Goal: Information Seeking & Learning: Learn about a topic

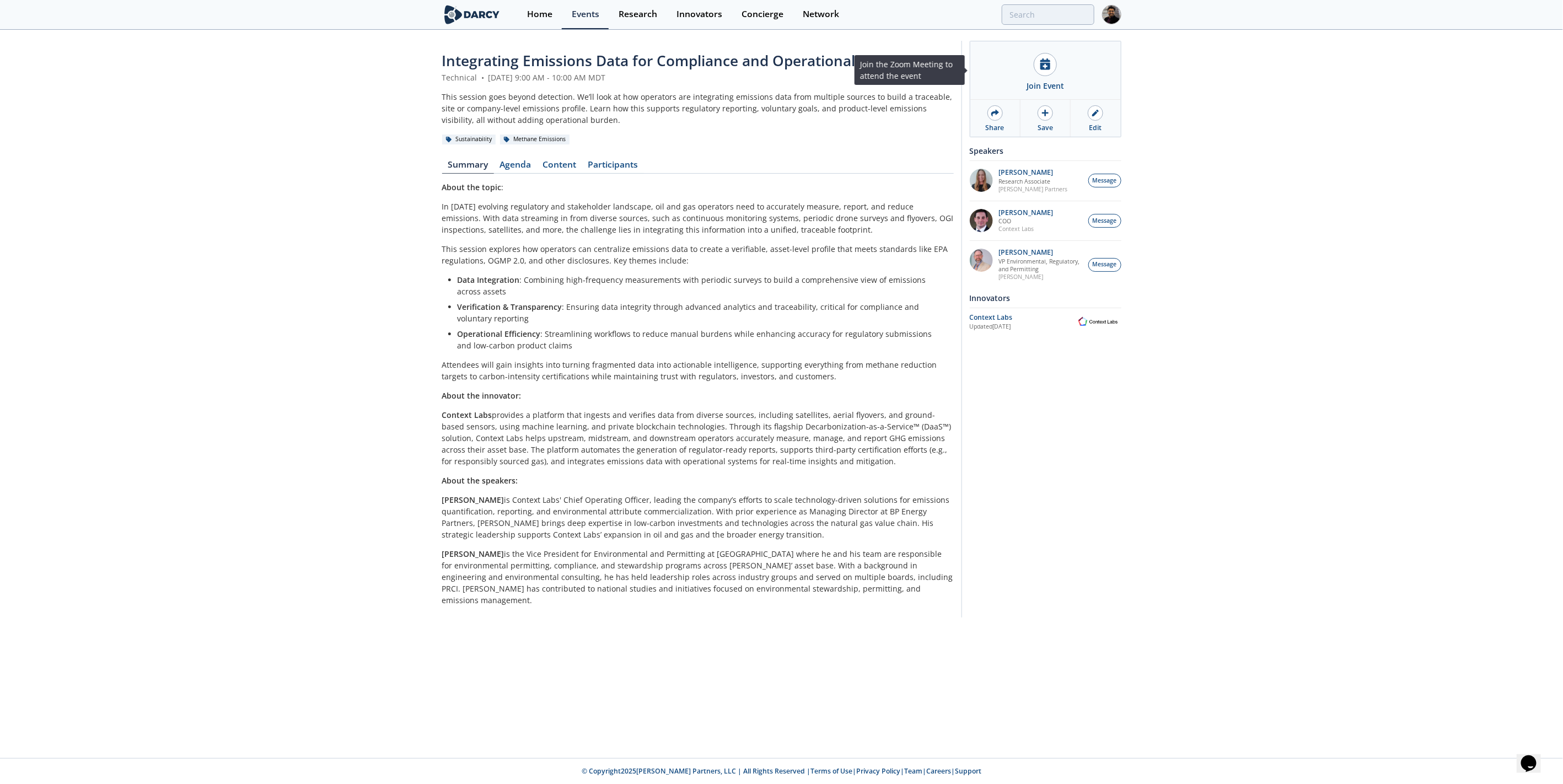
click at [1041, 92] on div "Join Event" at bounding box center [1045, 70] width 150 height 59
click at [578, 170] on link "Content" at bounding box center [560, 167] width 46 height 13
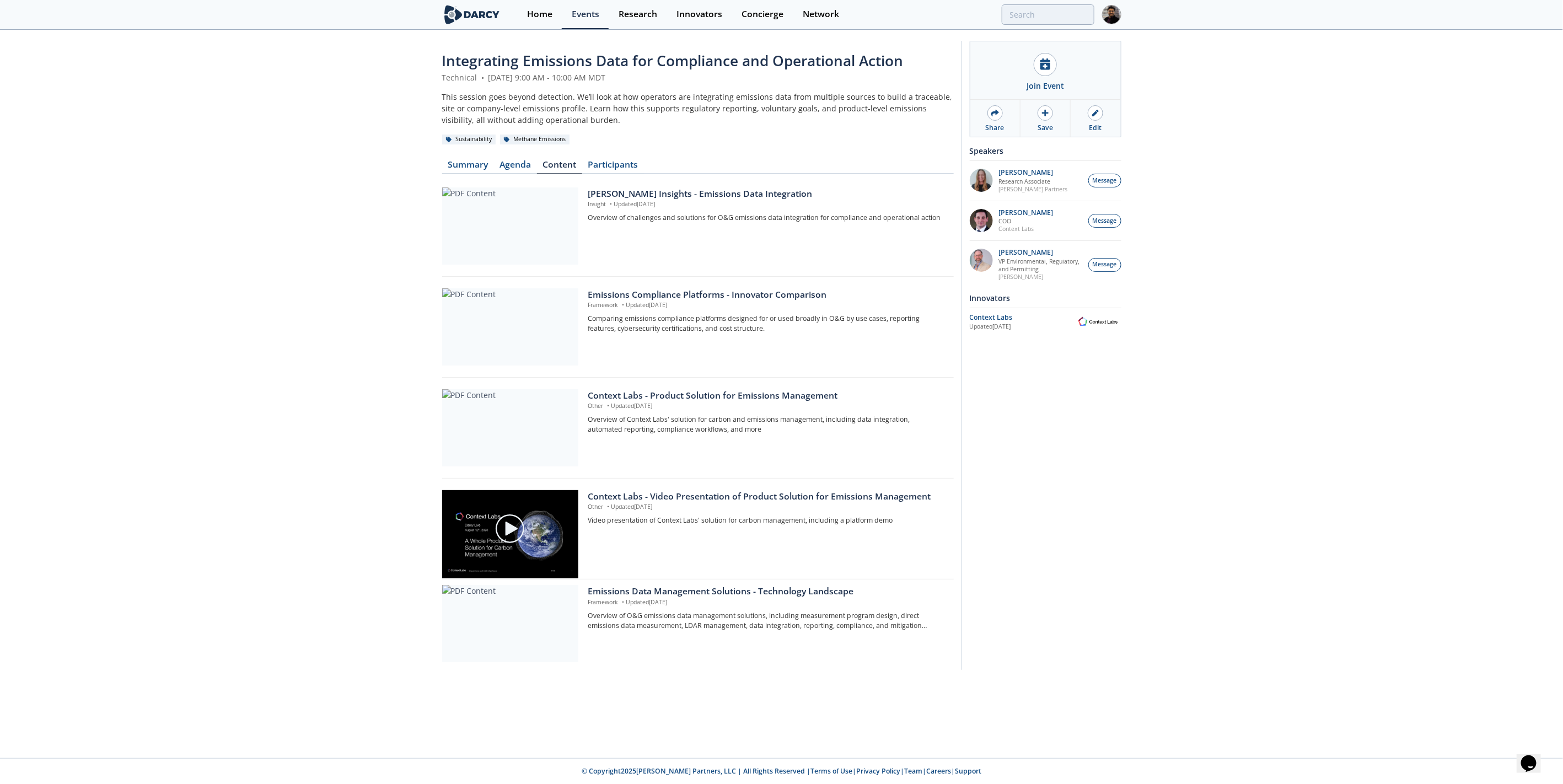
click at [586, 316] on div at bounding box center [515, 327] width 146 height 77
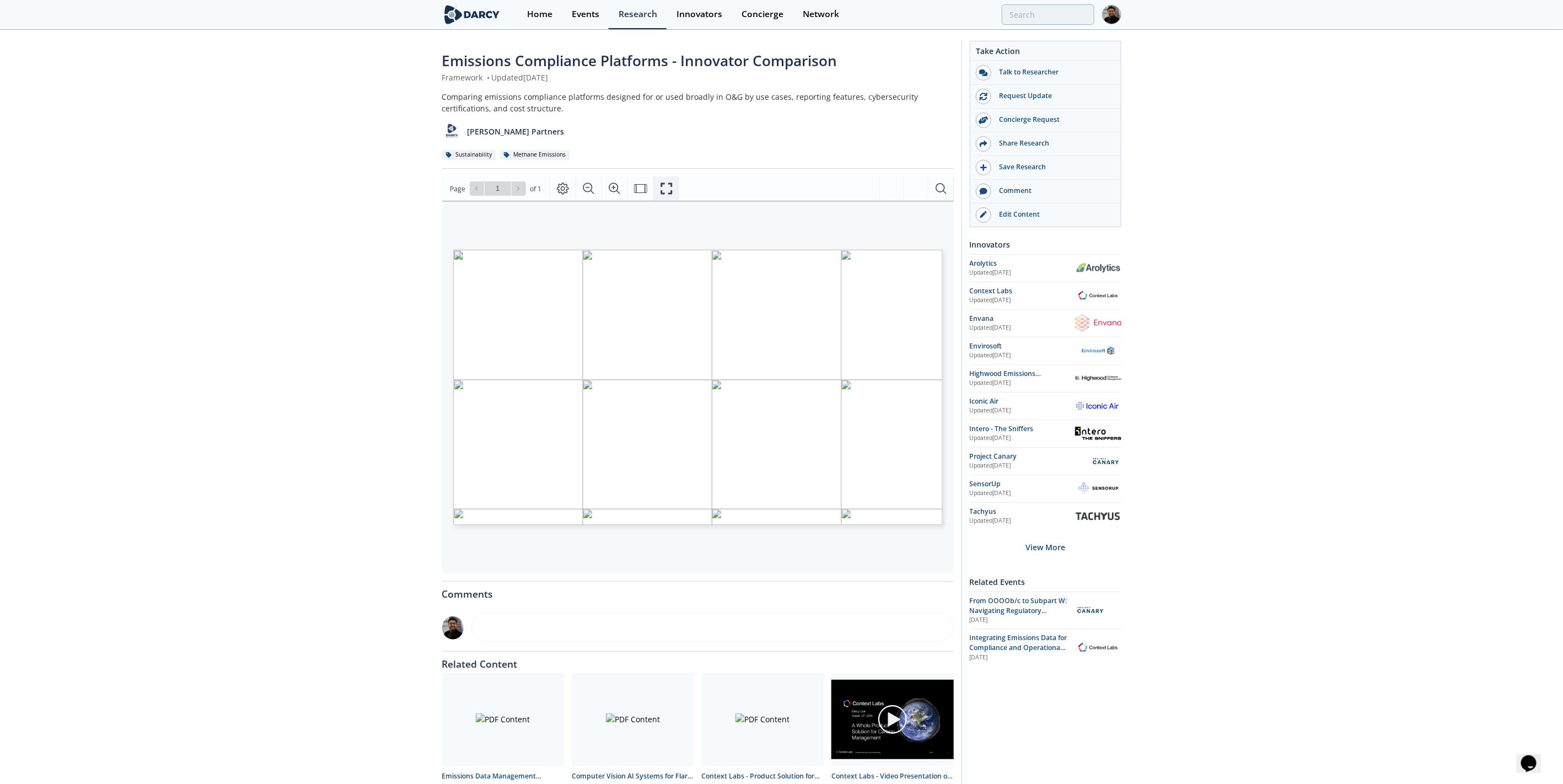
click at [664, 191] on icon "Fullscreen" at bounding box center [667, 189] width 13 height 13
